Goal: Entertainment & Leisure: Consume media (video, audio)

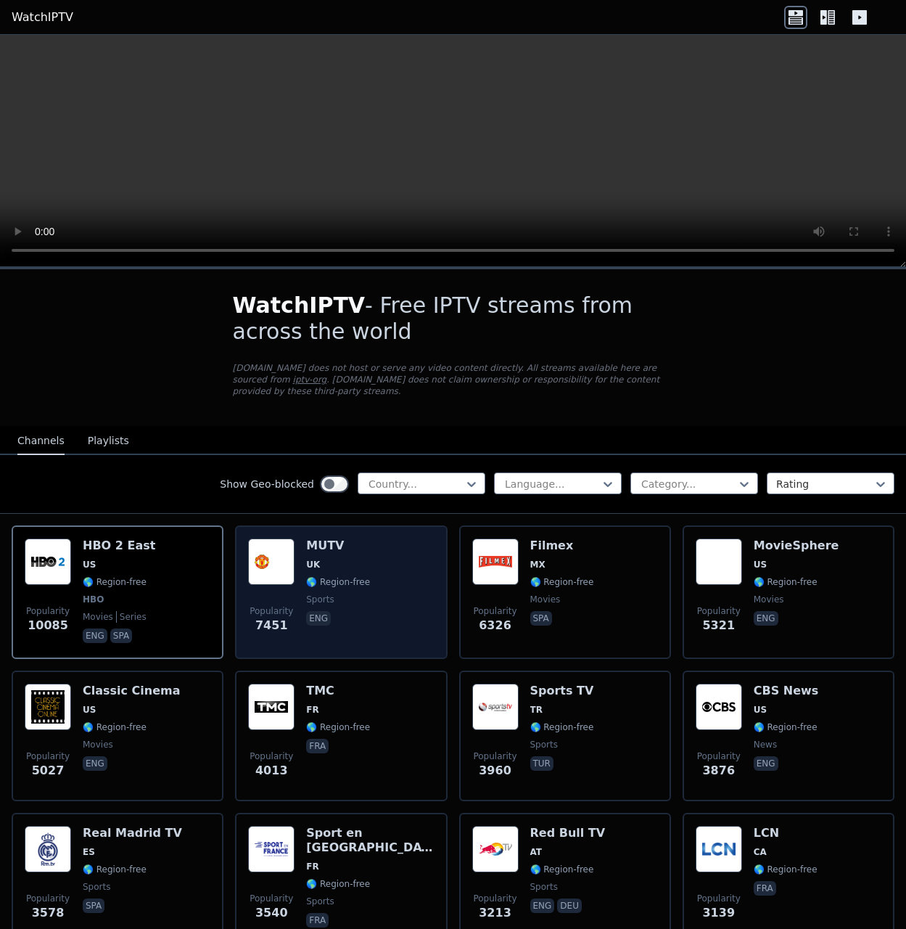
click at [374, 562] on div "Popularity 7451 MUTV UK 🌎 Region-free sports eng" at bounding box center [341, 591] width 186 height 107
click at [328, 559] on span "UK" at bounding box center [338, 565] width 64 height 12
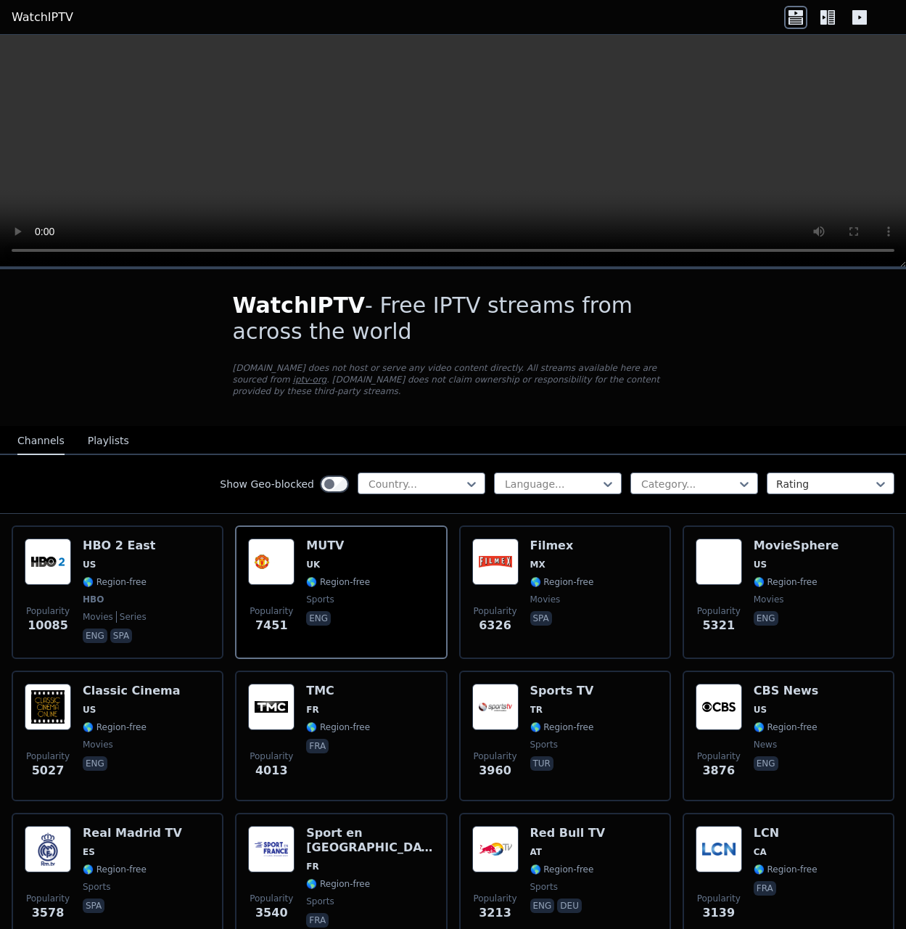
click at [832, 18] on icon at bounding box center [827, 17] width 23 height 23
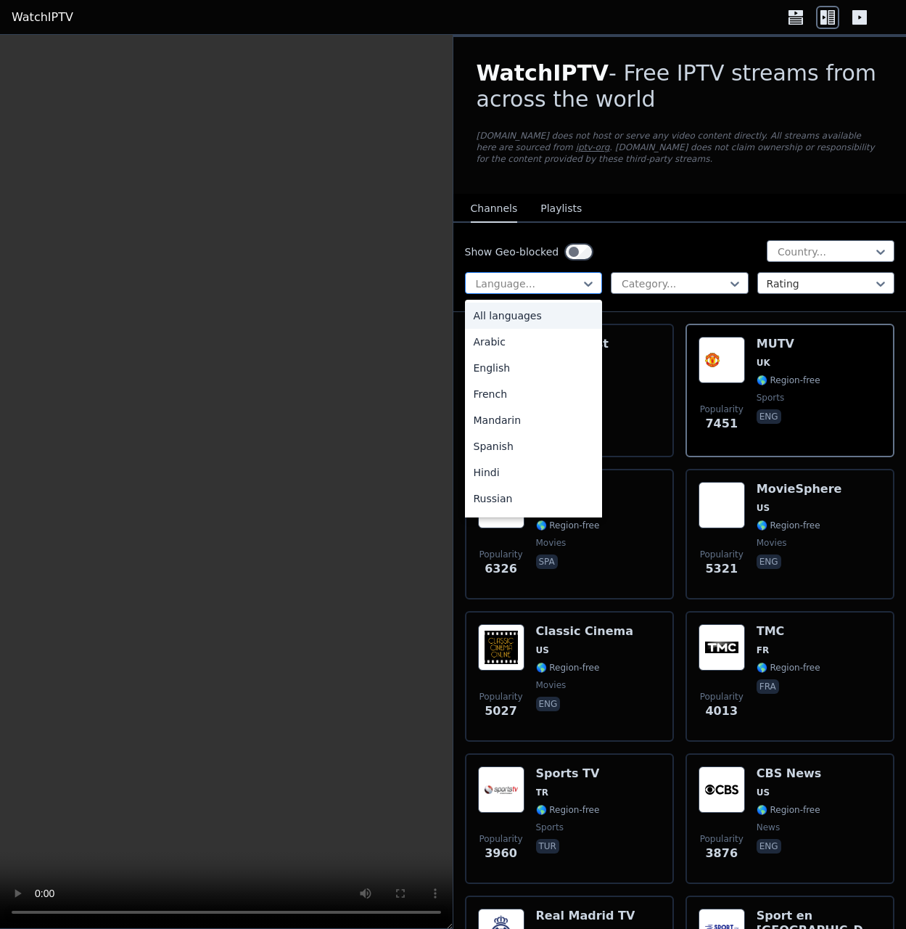
click at [522, 282] on div at bounding box center [528, 283] width 107 height 15
click at [519, 337] on div "Arabic" at bounding box center [534, 342] width 138 height 26
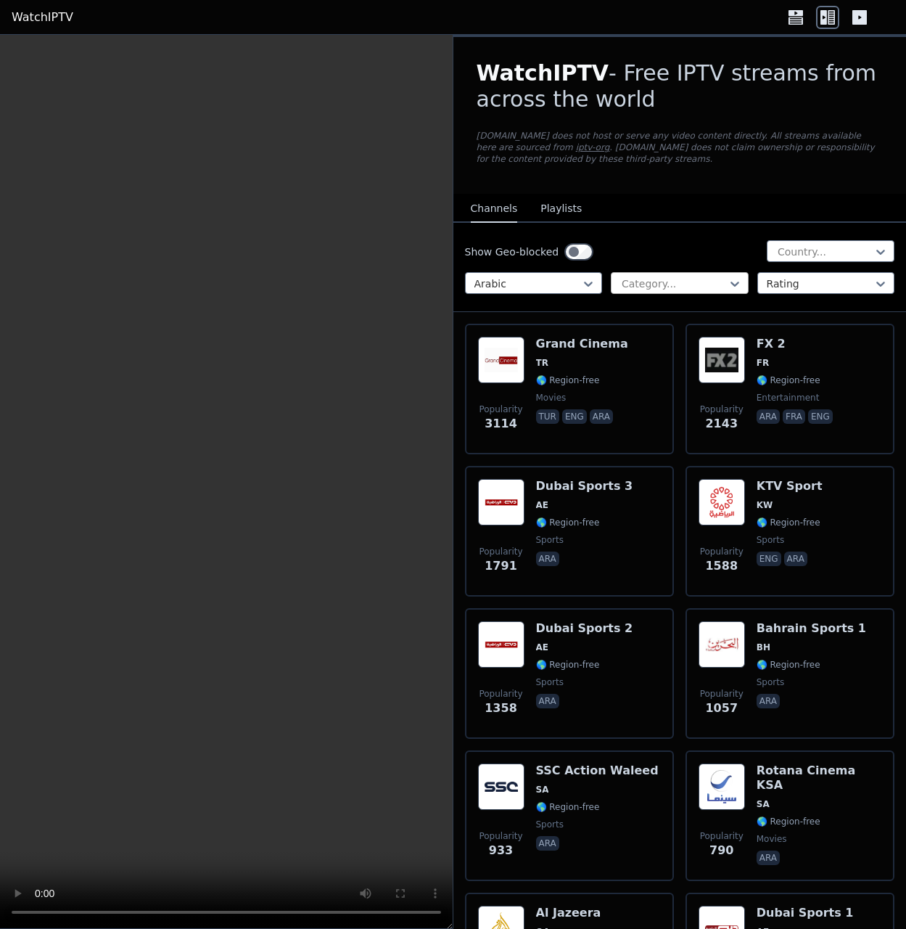
click at [635, 275] on div "Category..." at bounding box center [680, 283] width 138 height 22
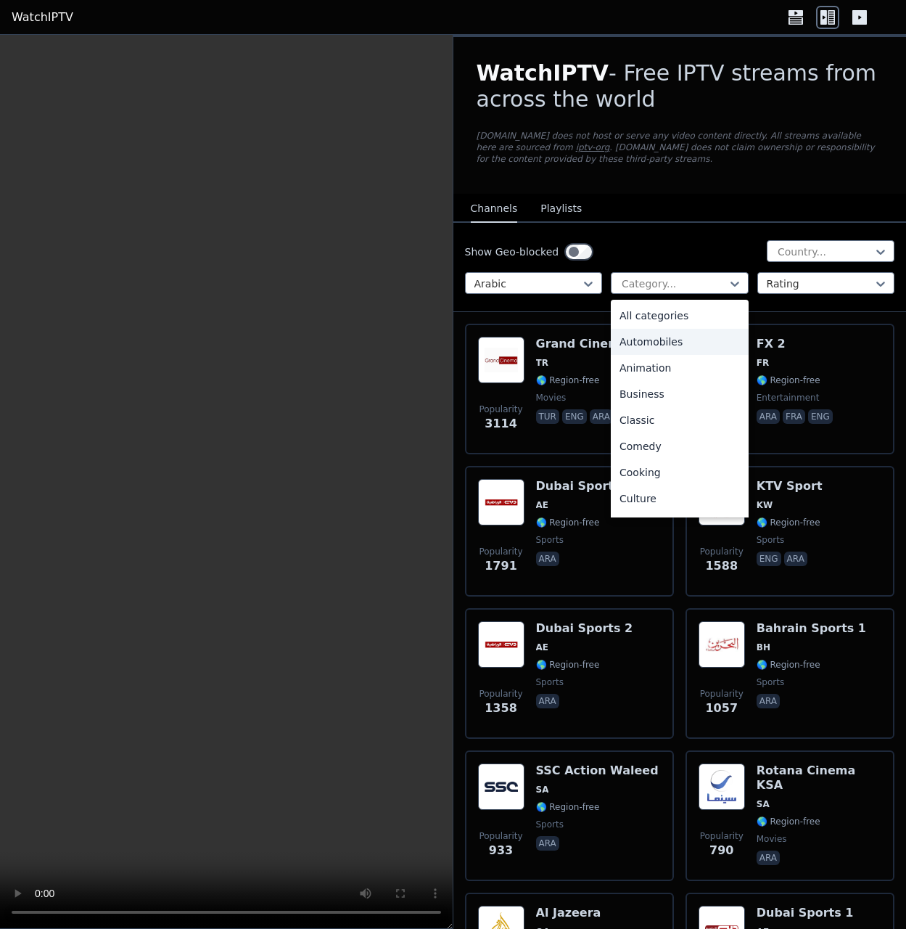
drag, startPoint x: 731, startPoint y: 250, endPoint x: 764, endPoint y: 266, distance: 36.7
click at [732, 250] on div "Show Geo-blocked Country..." at bounding box center [680, 251] width 430 height 23
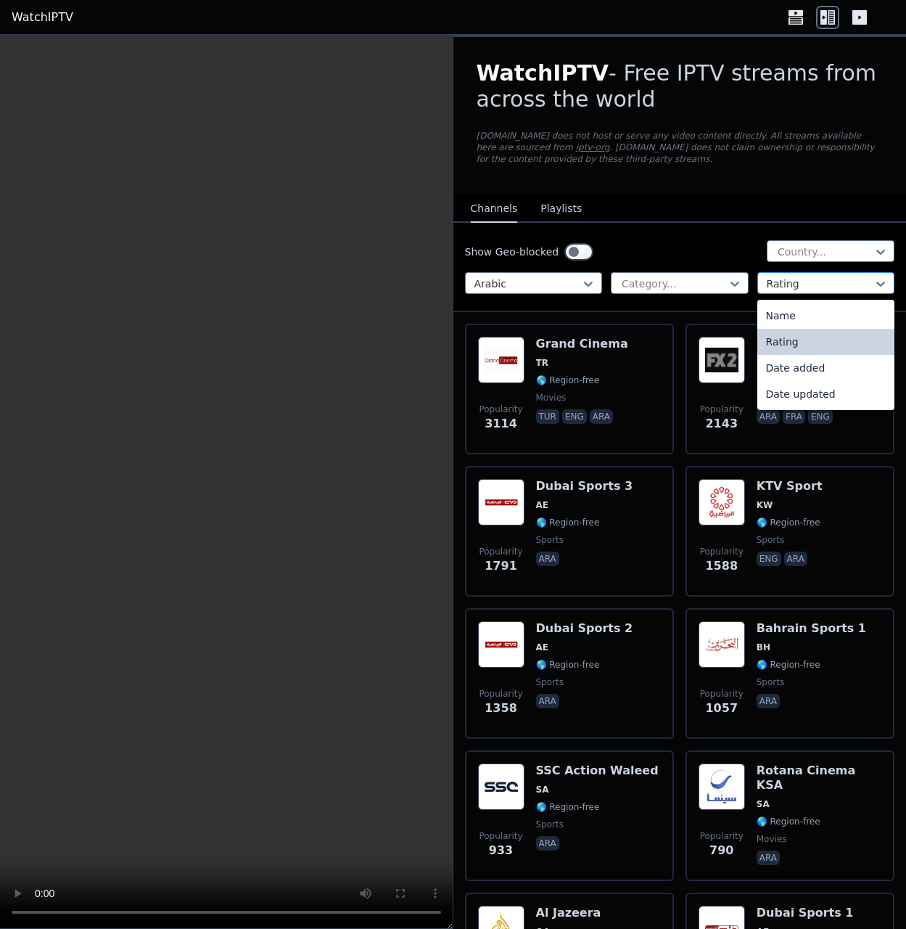
click at [778, 282] on div at bounding box center [820, 283] width 107 height 15
click at [732, 265] on div "Show Geo-blocked Country... Arabic Category... 4 results available. Use Up and …" at bounding box center [681, 267] width 454 height 89
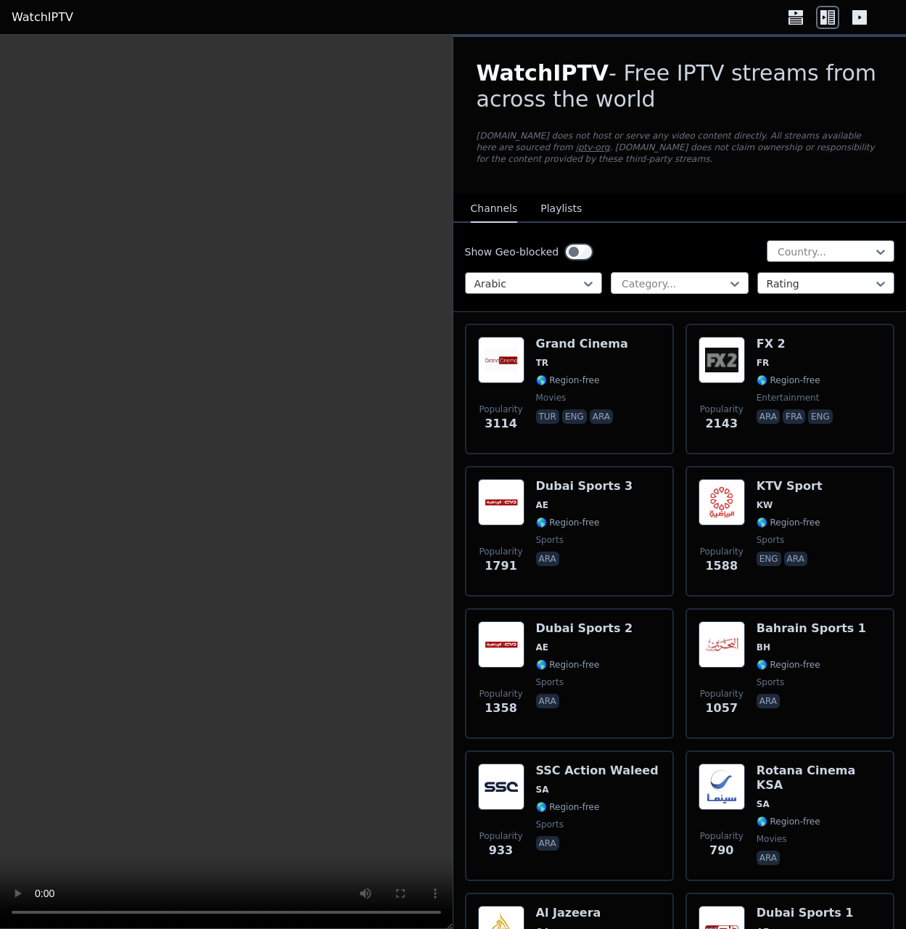
click at [718, 283] on div at bounding box center [673, 283] width 107 height 15
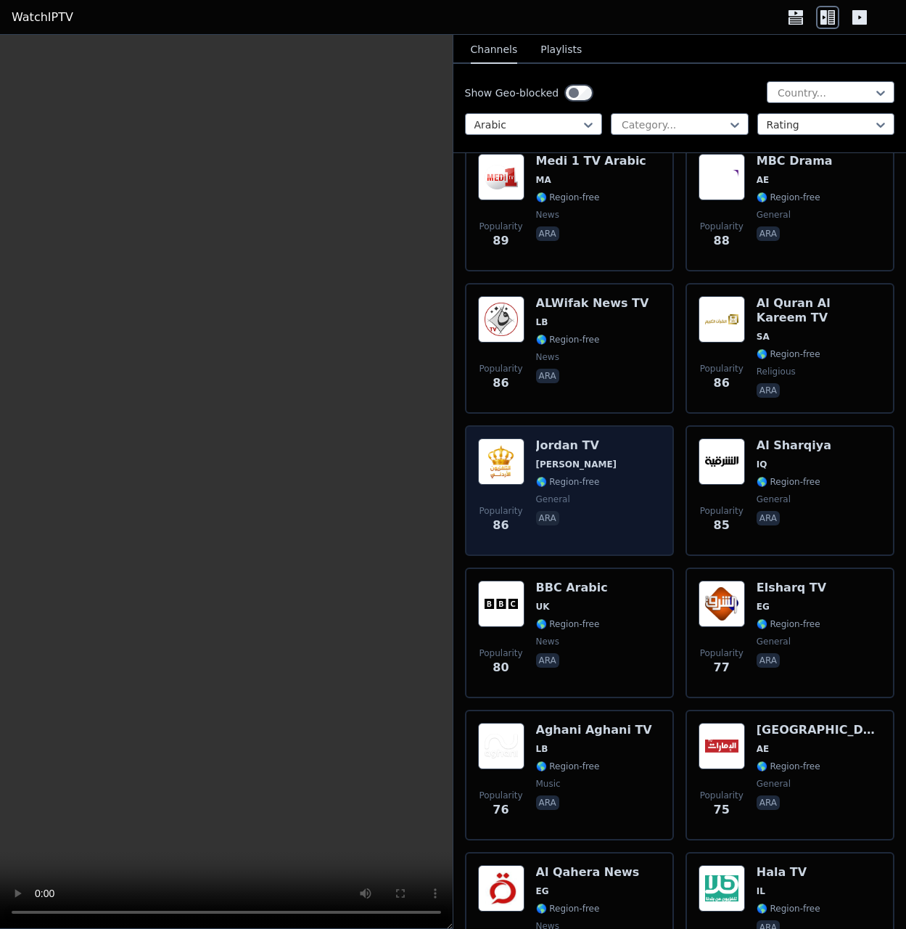
scroll to position [6158, 0]
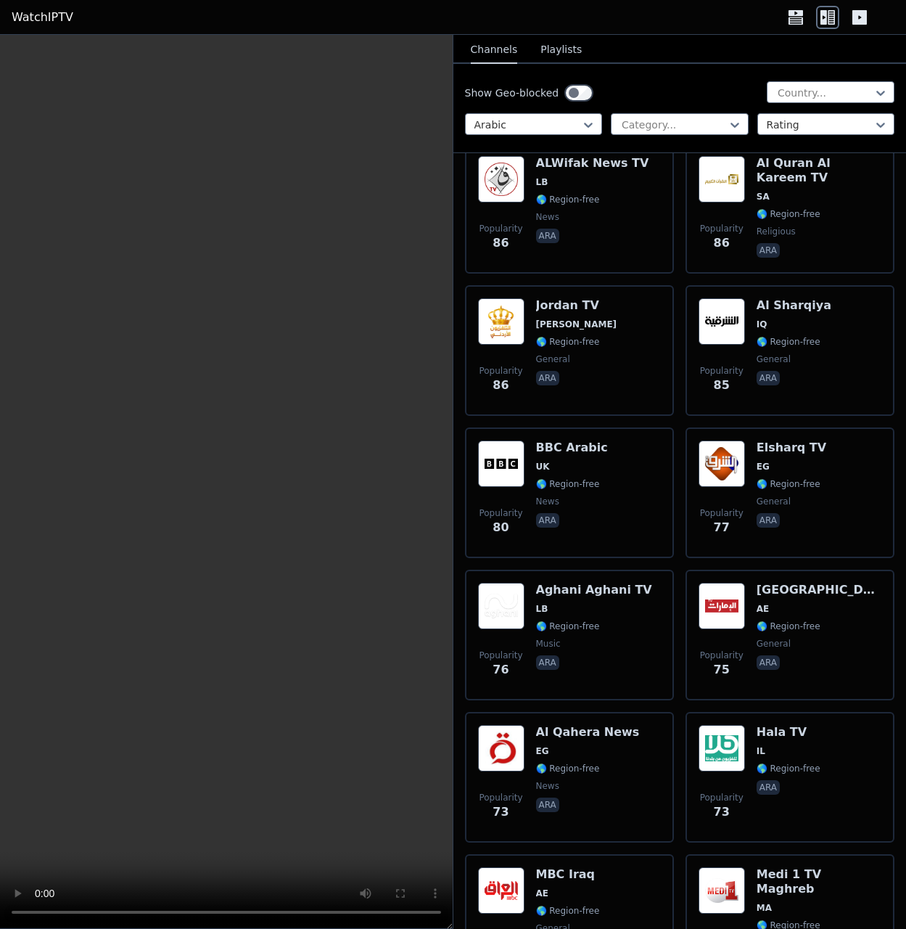
click at [258, 552] on video at bounding box center [226, 482] width 453 height 894
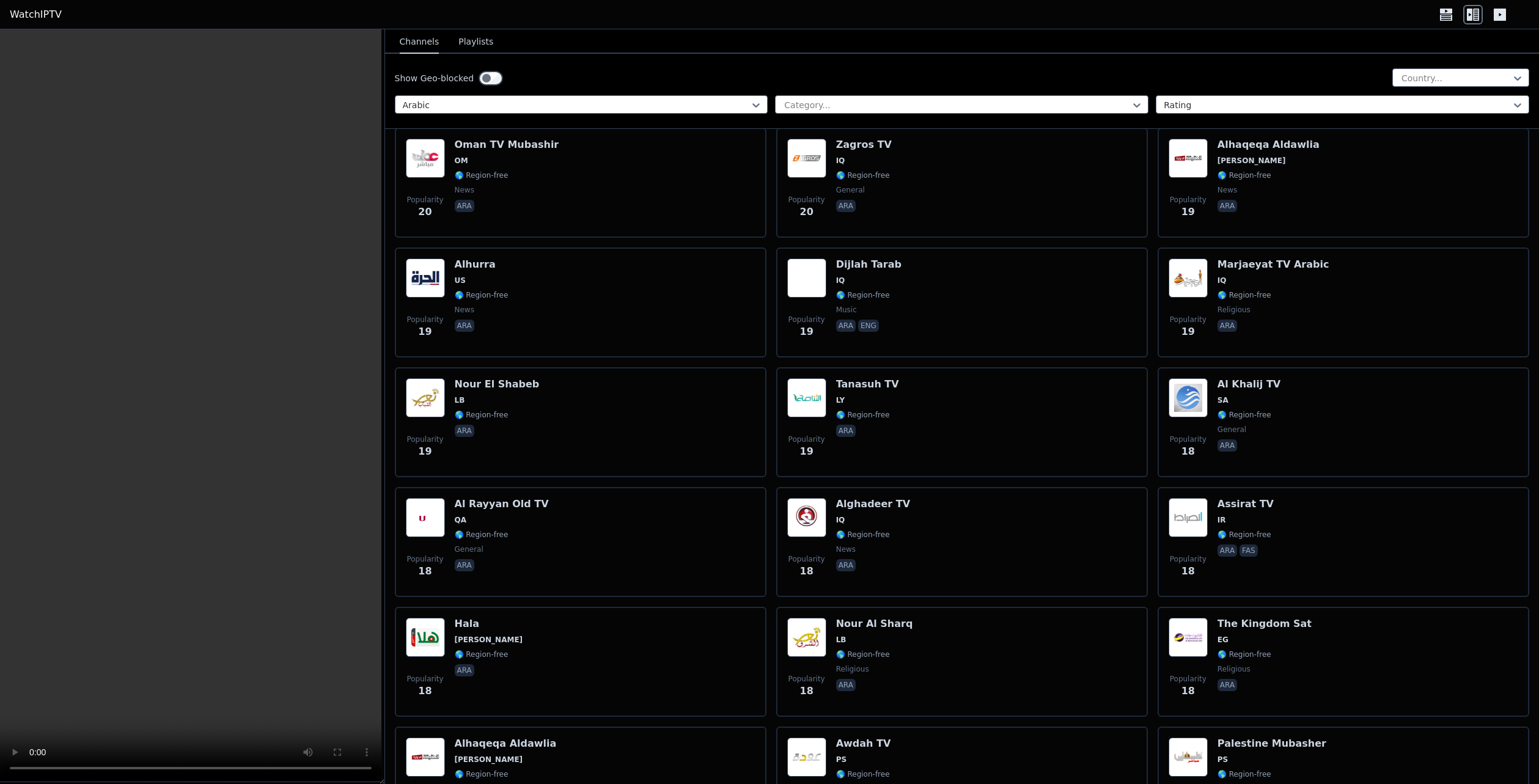
scroll to position [5660, 0]
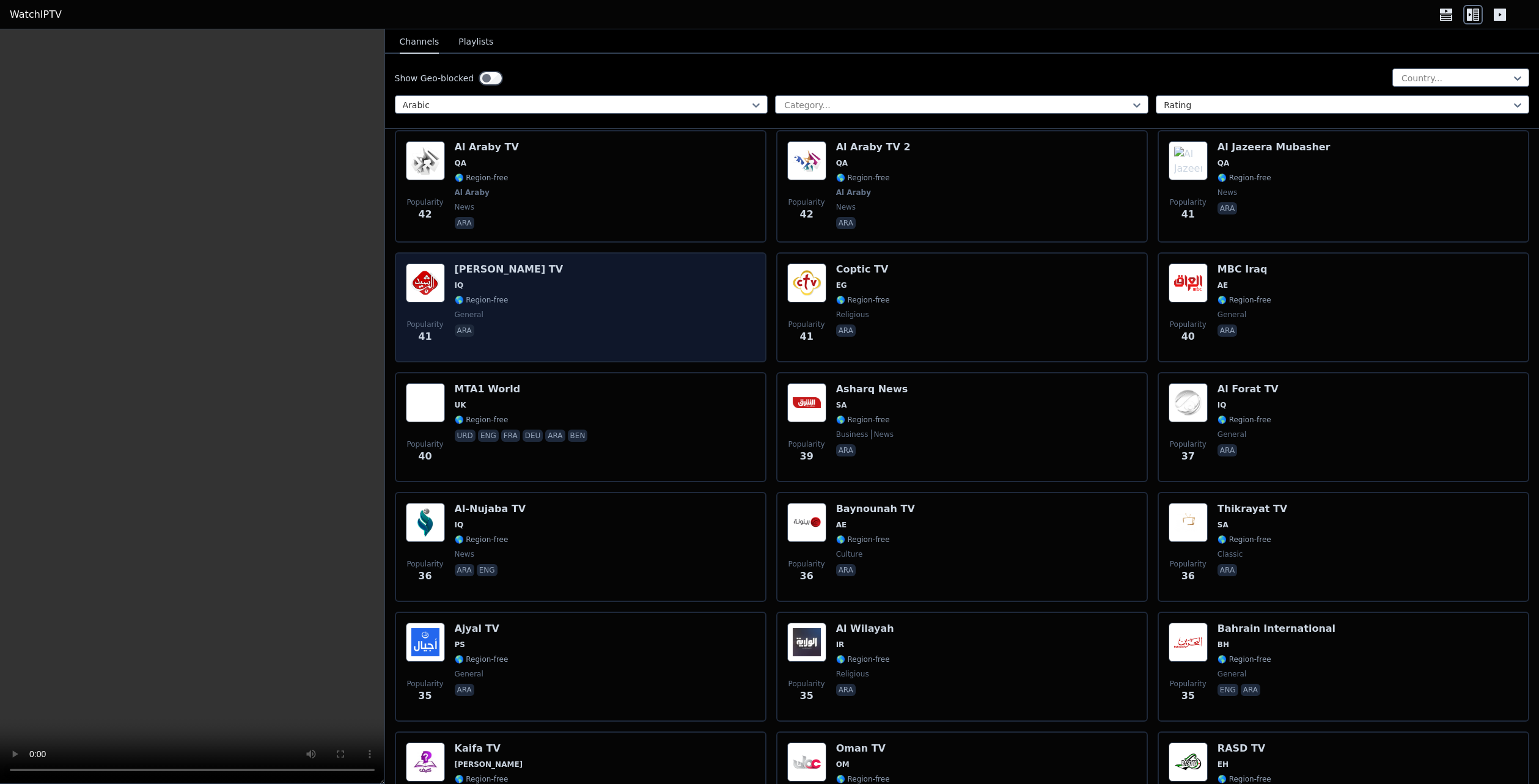
click at [518, 284] on div "Popularity 41 [PERSON_NAME] TV IQ 🌎 Region-free general ara" at bounding box center [580, 307] width 350 height 88
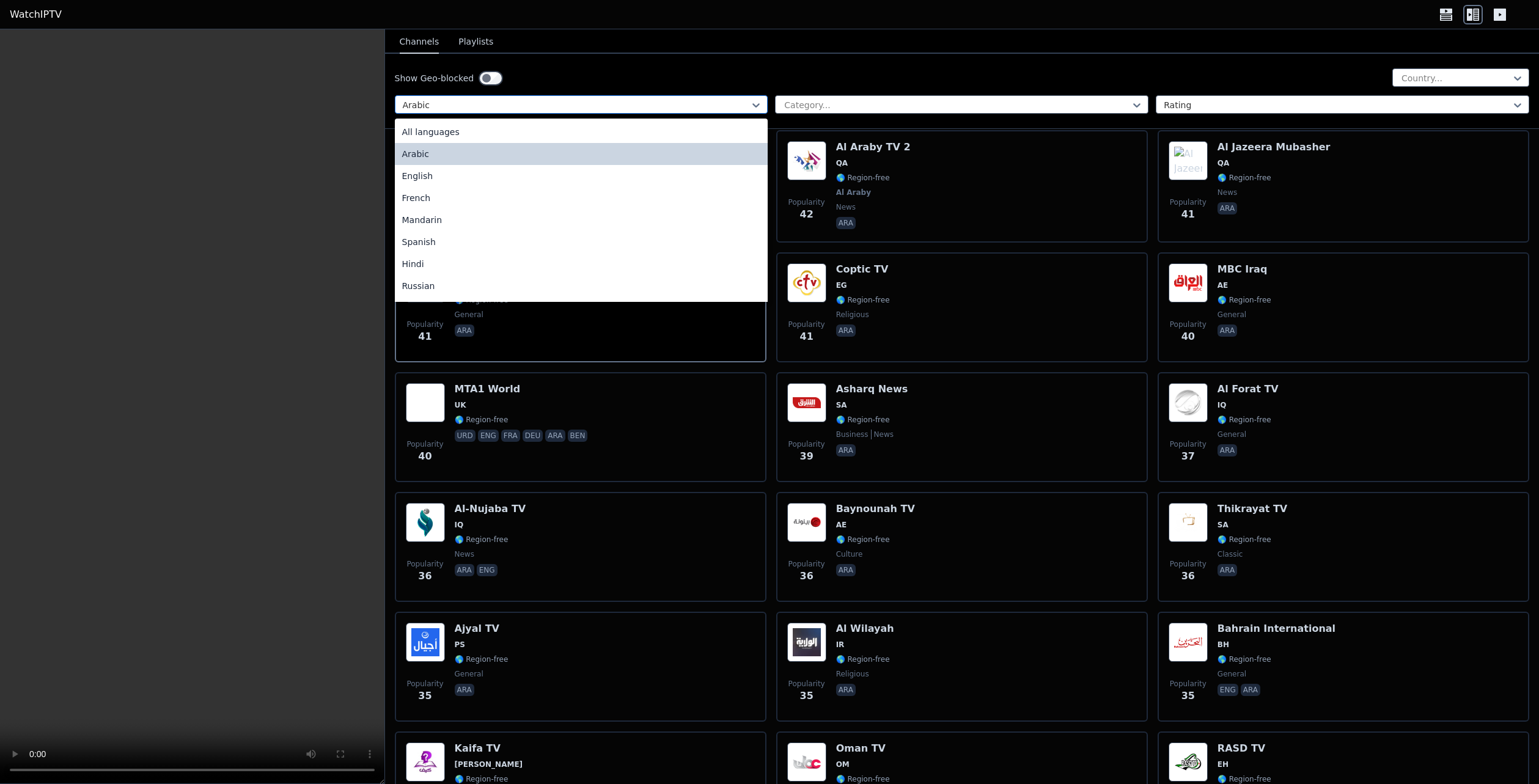
drag, startPoint x: 514, startPoint y: 100, endPoint x: 507, endPoint y: 99, distance: 7.1
click at [507, 99] on div at bounding box center [576, 105] width 348 height 13
click at [601, 67] on div "Show Geo-blocked Country... 22 results available. Use Up and Down to choose opt…" at bounding box center [962, 91] width 1155 height 75
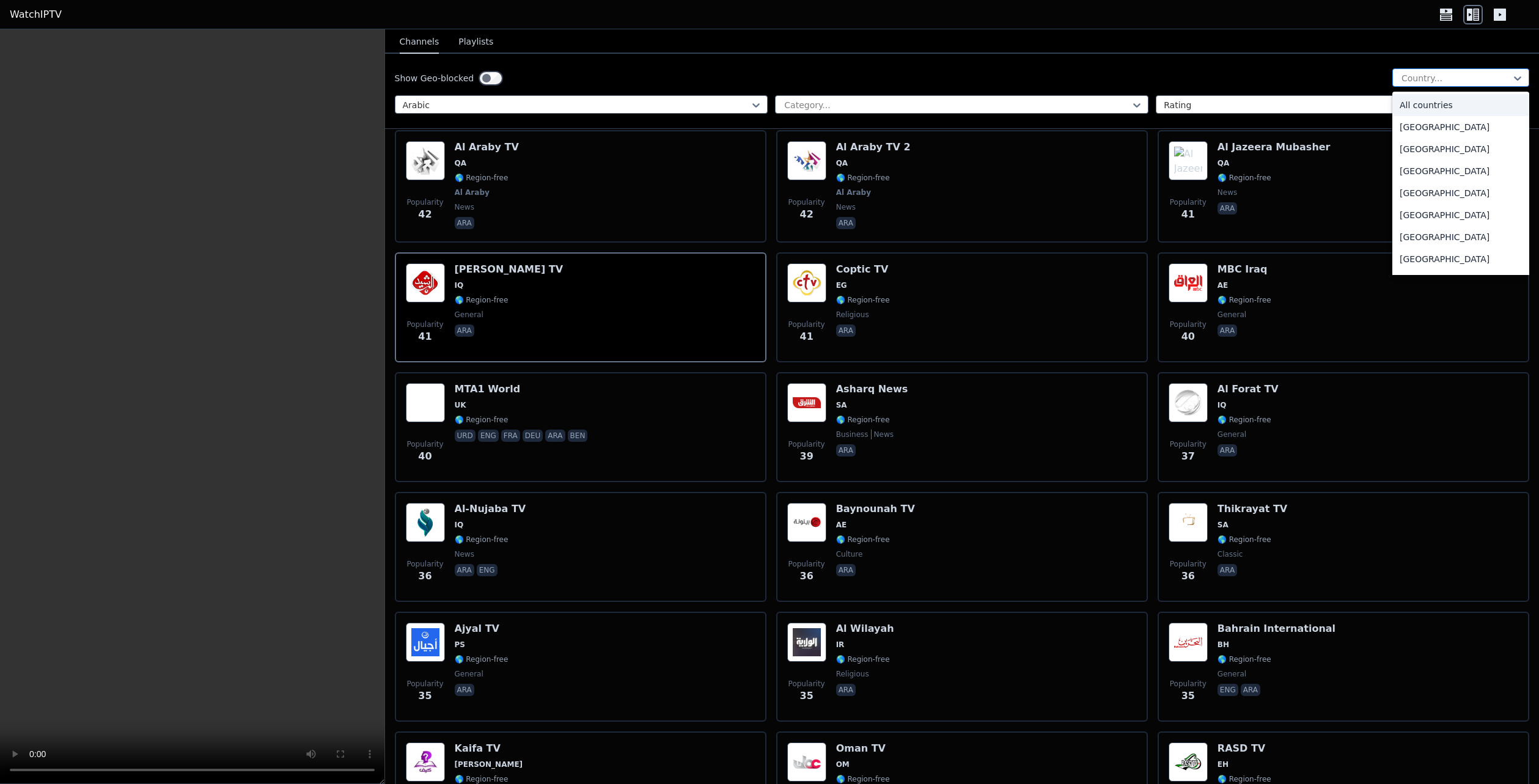
click at [763, 72] on div "Country..." at bounding box center [1461, 77] width 137 height 19
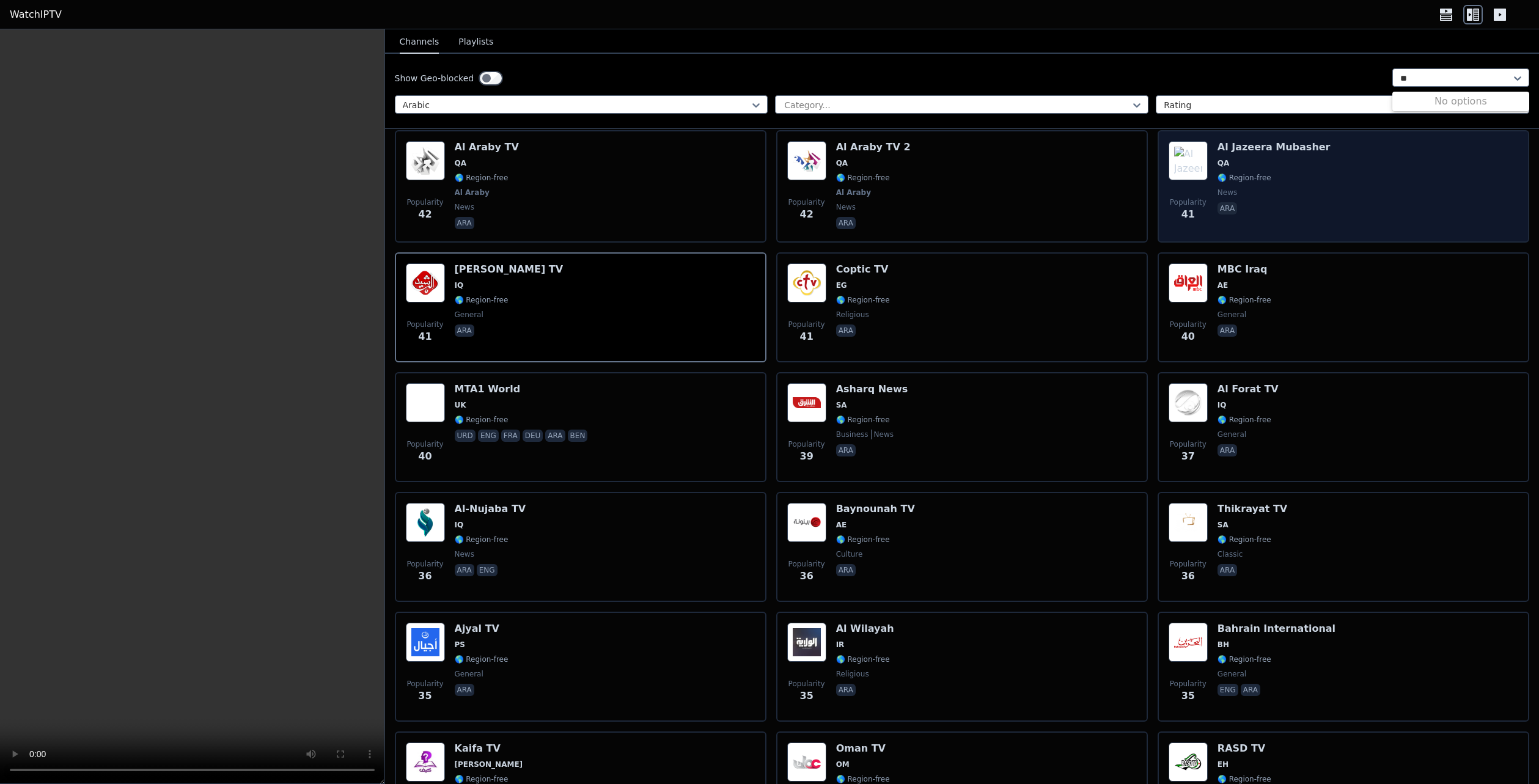
type input "*"
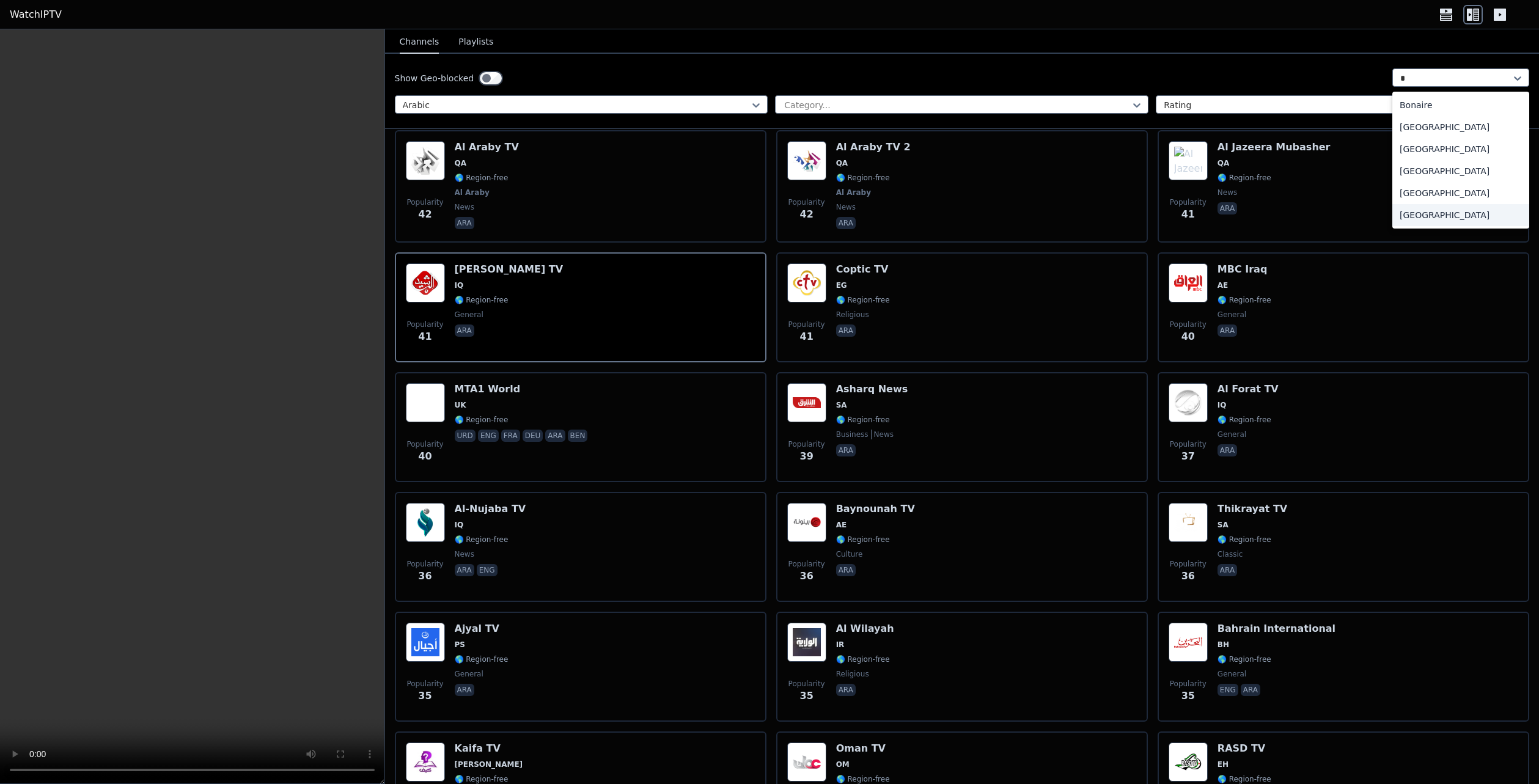
click at [763, 220] on div "[GEOGRAPHIC_DATA]" at bounding box center [1461, 215] width 137 height 22
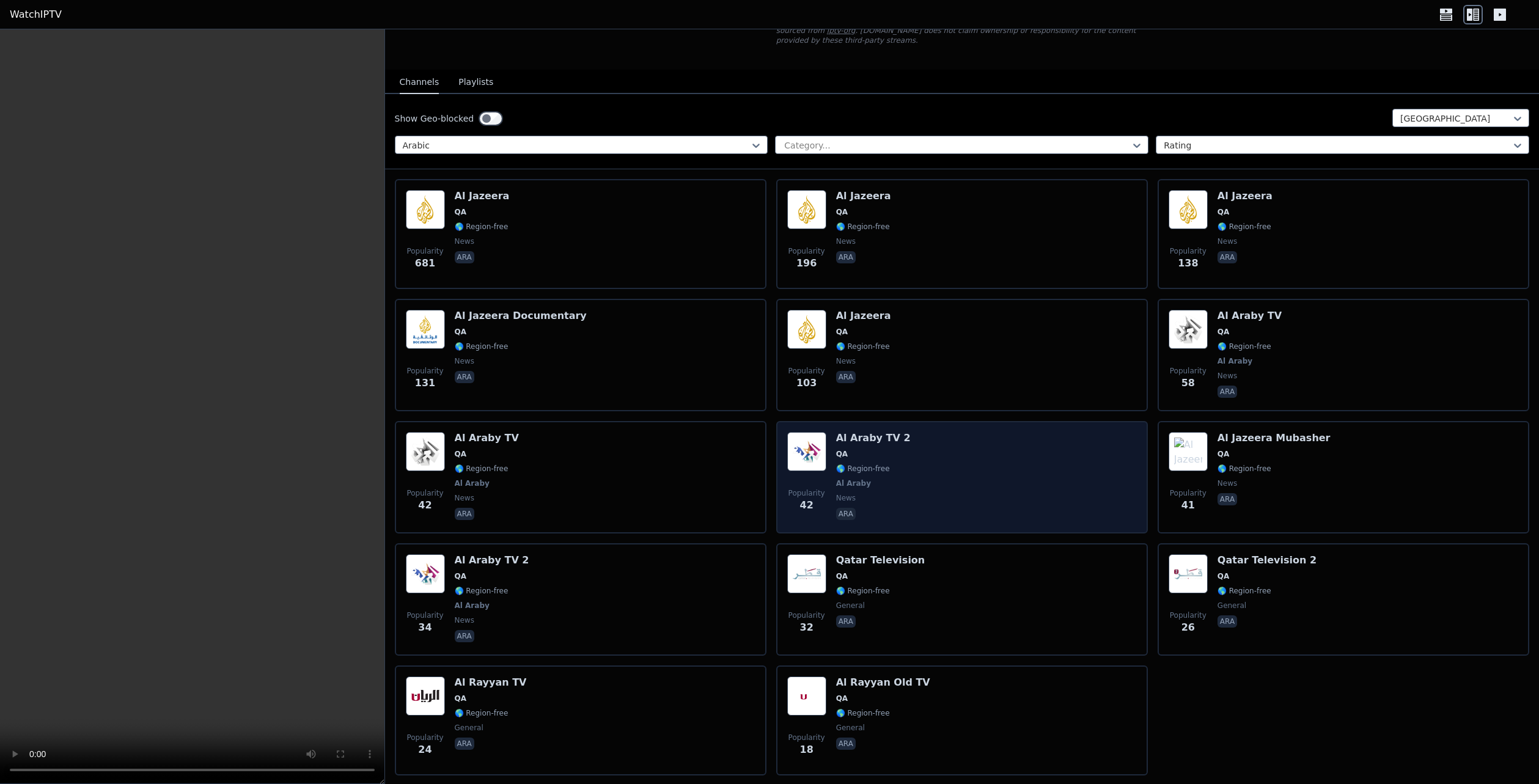
scroll to position [126, 0]
